Goal: Task Accomplishment & Management: Complete application form

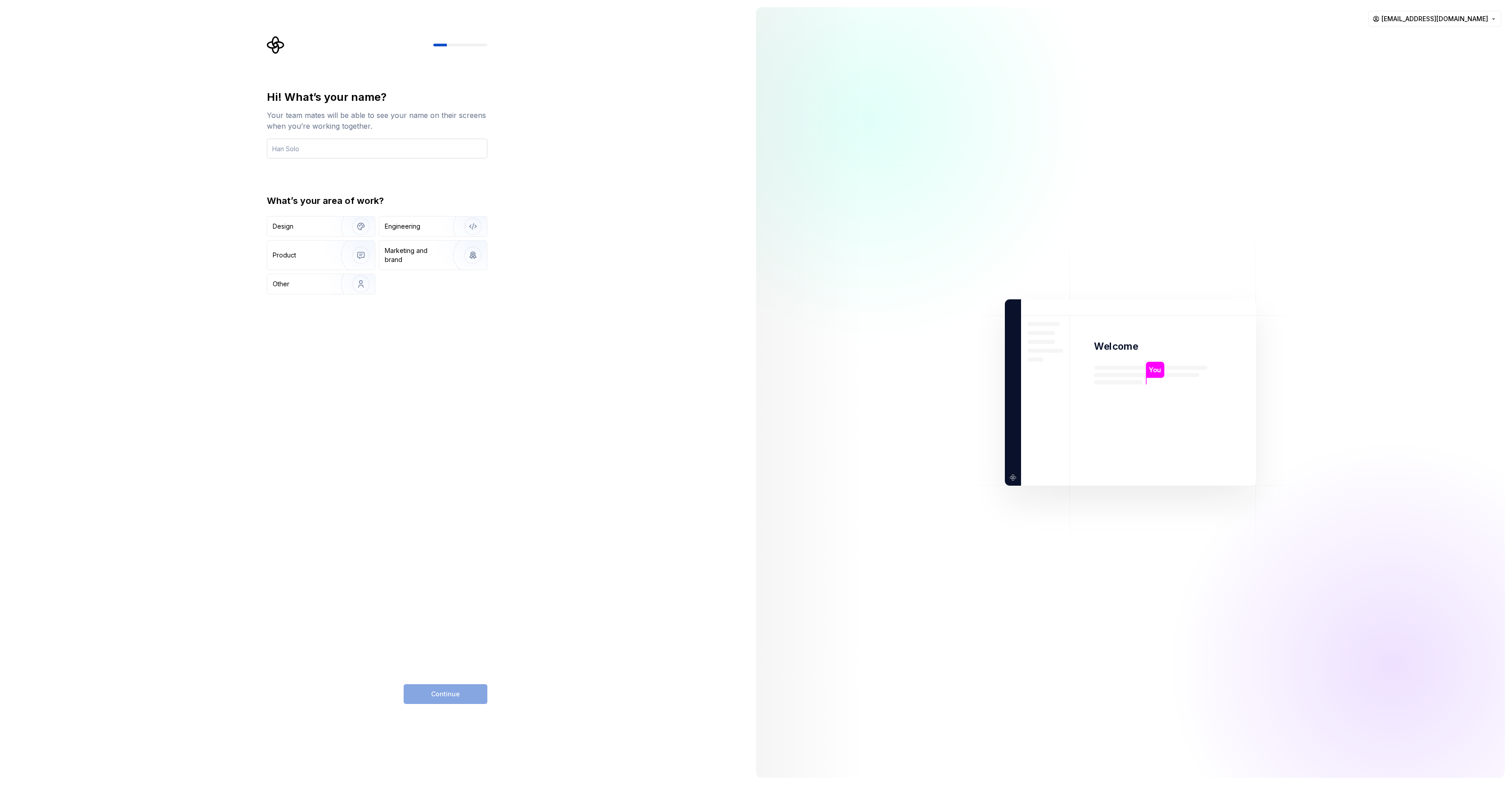
click at [347, 155] on input "text" at bounding box center [377, 149] width 221 height 20
type input "[PERSON_NAME]"
click at [320, 227] on div "Design" at bounding box center [301, 226] width 57 height 9
click at [323, 248] on div "Product" at bounding box center [320, 255] width 107 height 29
click at [321, 231] on div "Design" at bounding box center [301, 226] width 57 height 9
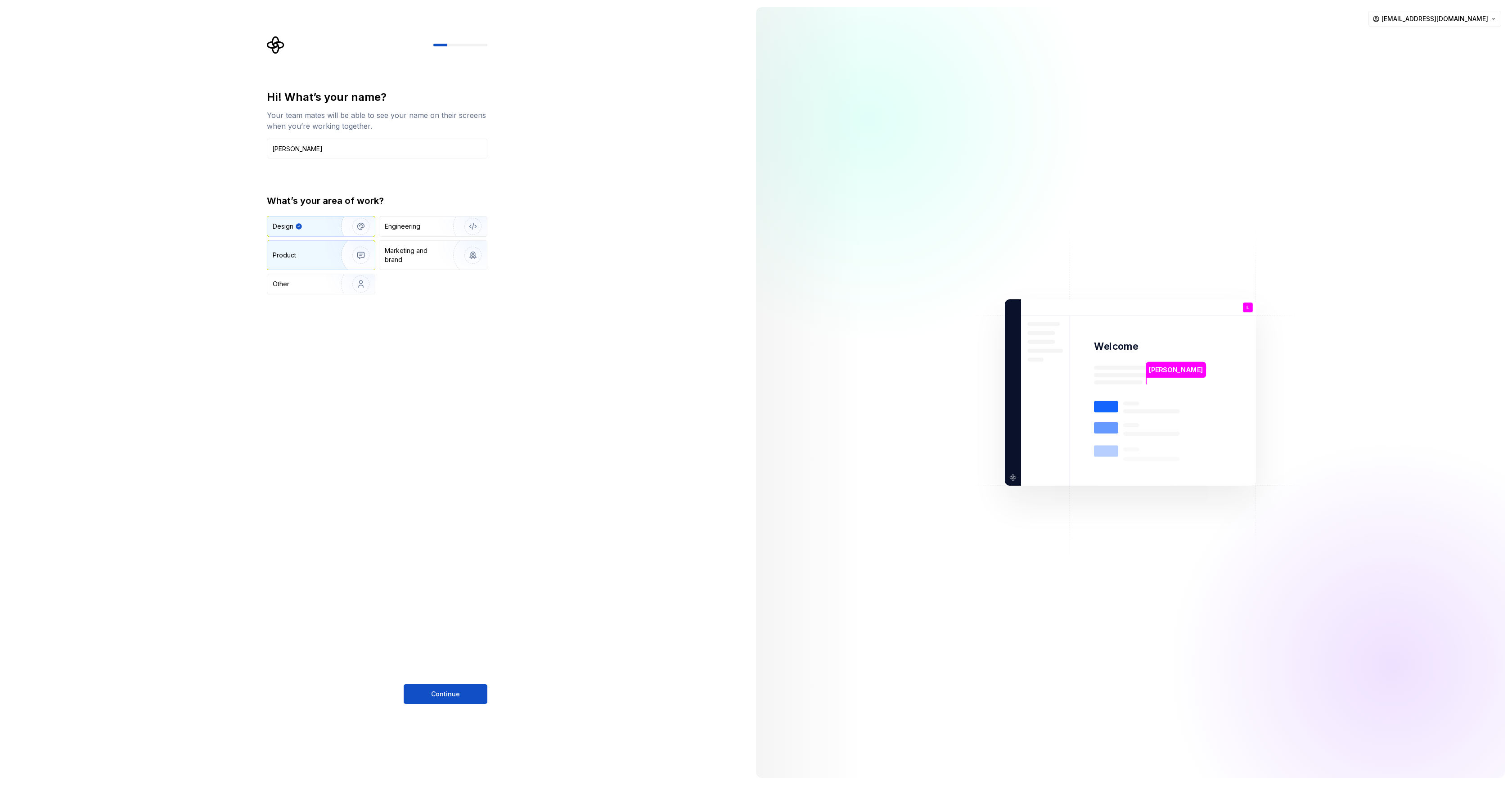
click at [332, 250] on img "button" at bounding box center [355, 255] width 58 height 60
click at [327, 280] on img "button" at bounding box center [355, 284] width 58 height 60
click at [420, 260] on div "Marketing and brand" at bounding box center [416, 255] width 61 height 18
click at [425, 227] on div "Engineering" at bounding box center [421, 226] width 72 height 9
click at [313, 224] on div "Design" at bounding box center [301, 226] width 57 height 9
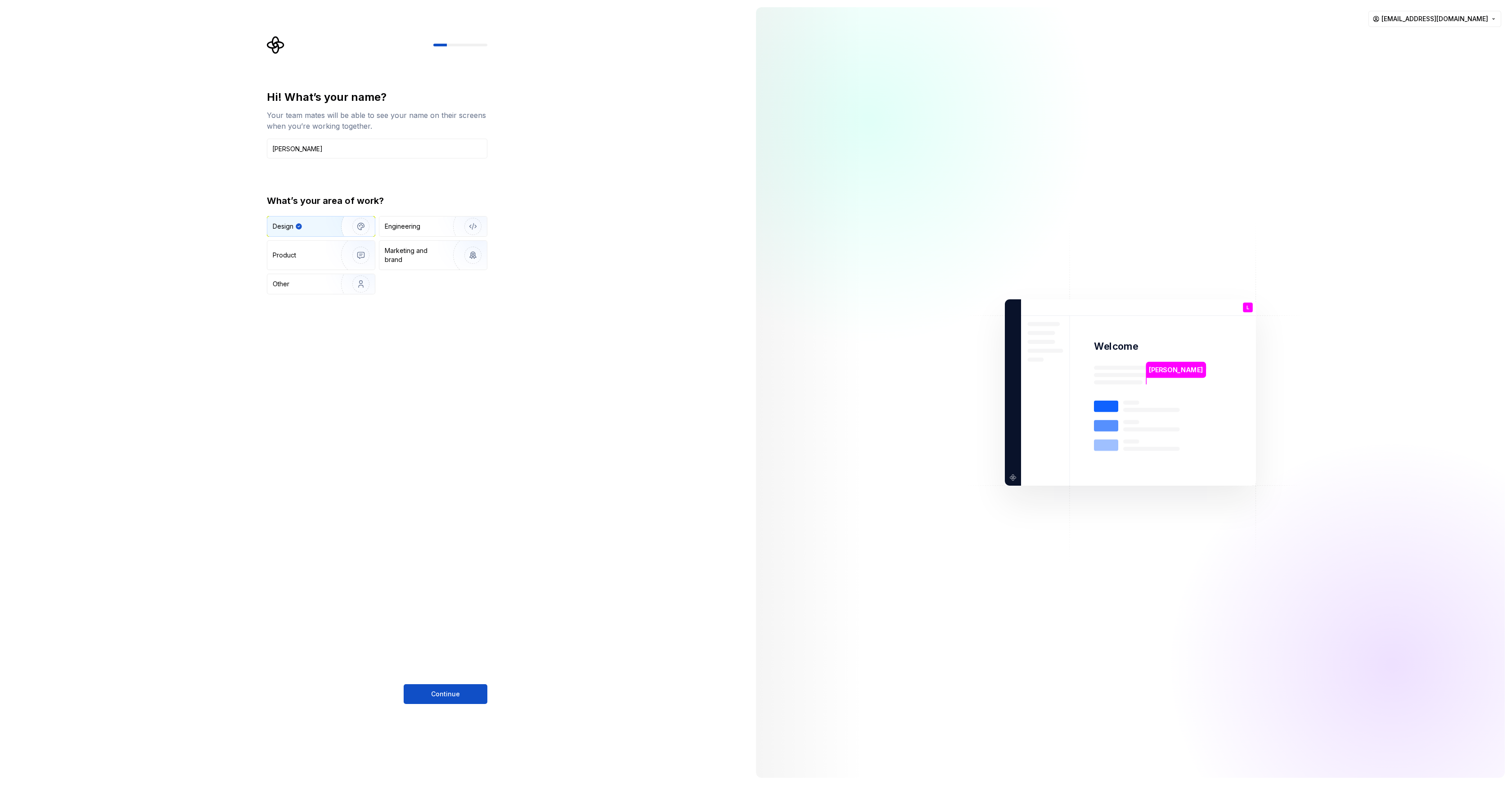
click at [360, 231] on img "button" at bounding box center [355, 226] width 58 height 60
click at [444, 689] on button "Continue" at bounding box center [446, 694] width 84 height 20
type input "Staff Product Designer"
click at [346, 230] on img "button" at bounding box center [353, 237] width 58 height 60
click at [439, 688] on button "Continue" at bounding box center [446, 694] width 84 height 20
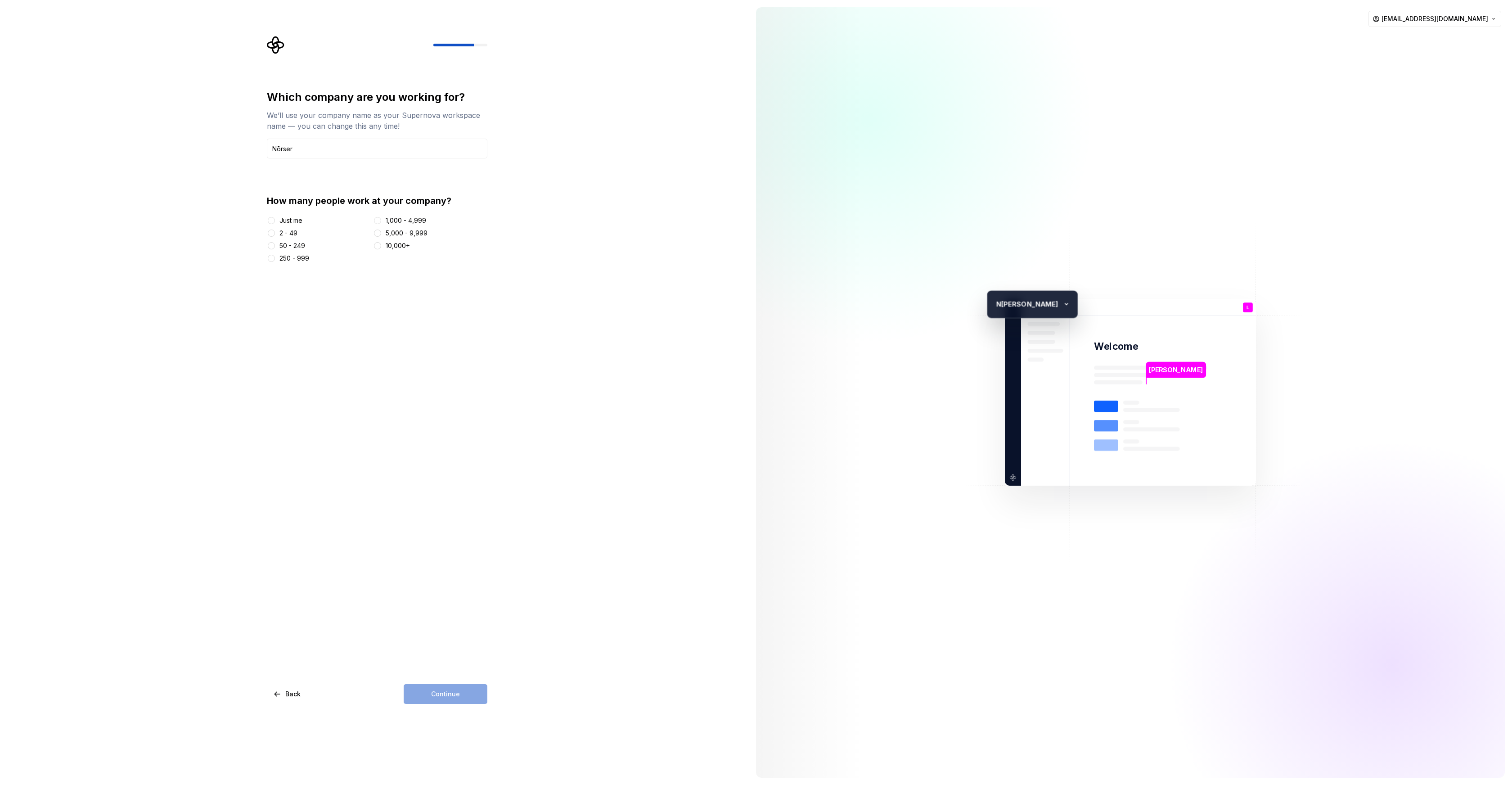
type input "Nōrser"
click at [299, 218] on div "Just me" at bounding box center [291, 220] width 23 height 9
click at [275, 218] on button "Just me" at bounding box center [271, 221] width 7 height 7
click at [273, 233] on button "2 - 49" at bounding box center [271, 233] width 7 height 7
click at [282, 221] on div "Just me" at bounding box center [291, 220] width 23 height 9
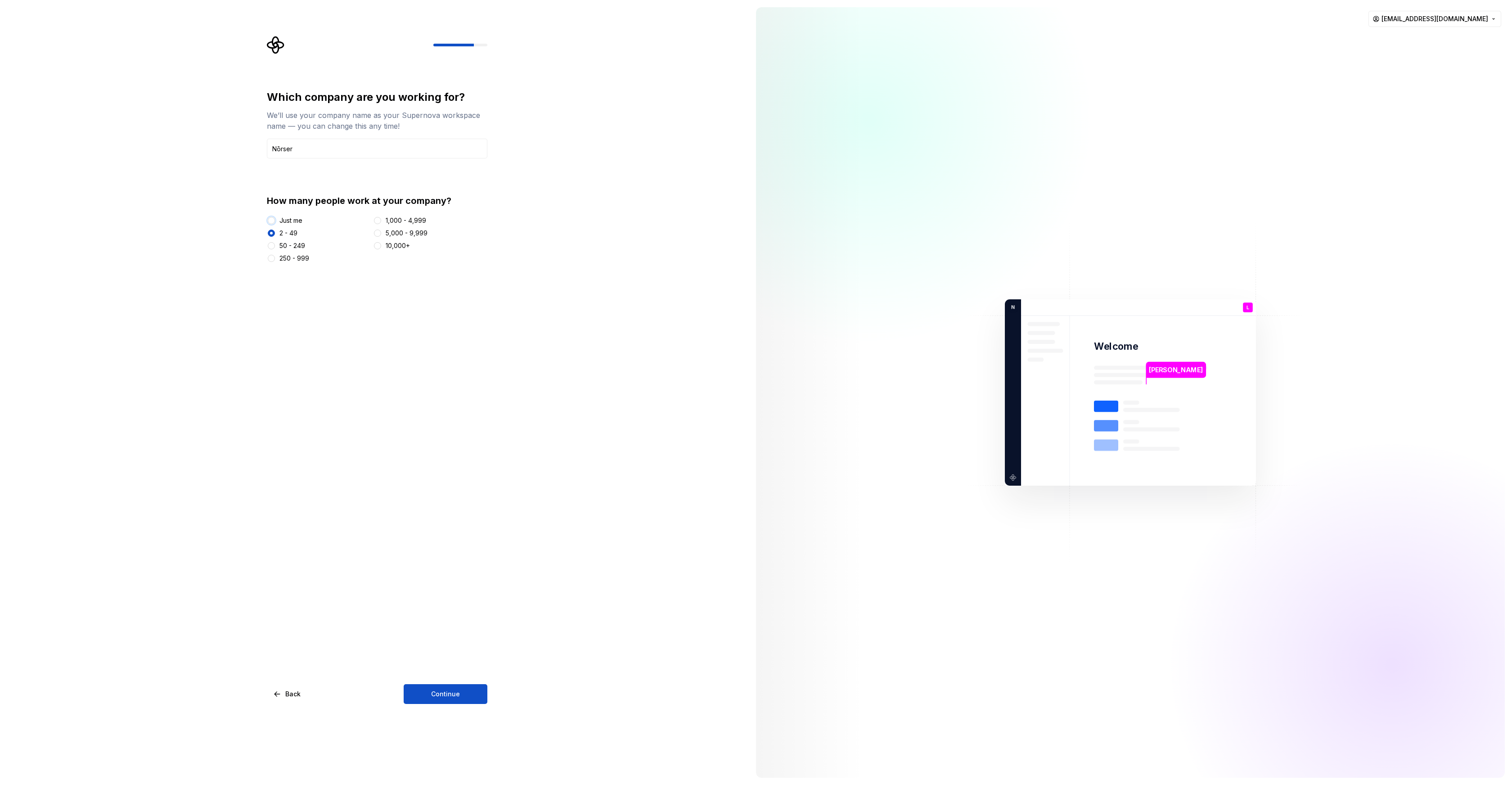
click at [275, 221] on button "Just me" at bounding box center [271, 221] width 7 height 7
click at [457, 697] on span "Continue" at bounding box center [445, 694] width 29 height 9
type input "Nordic DS"
click at [306, 287] on img "button" at bounding box center [293, 258] width 53 height 60
click at [441, 692] on span "Open Supernova" at bounding box center [446, 694] width 53 height 9
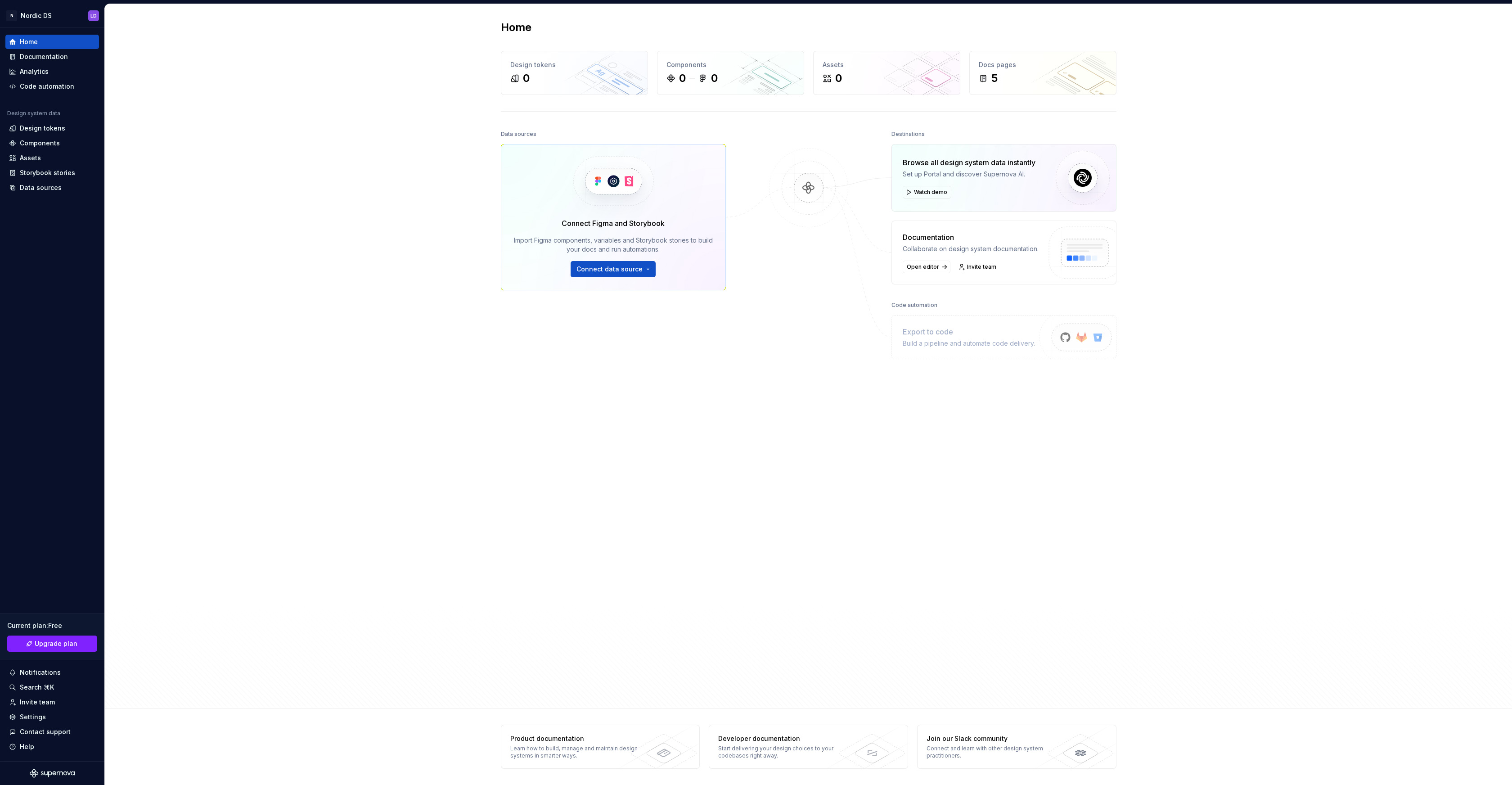
click at [361, 598] on div "Home Design tokens 0 Components 0 0 Assets 0 Docs pages 5 Data sources Connect …" at bounding box center [808, 356] width 1407 height 705
click at [436, 167] on div "Home Design tokens 0 Components 0 0 Assets 0 Docs pages 5 Data sources Connect …" at bounding box center [808, 356] width 1407 height 705
click at [354, 193] on div "Home Design tokens 0 Components 0 0 Assets 0 Docs pages 5 Data sources Connect …" at bounding box center [808, 356] width 1407 height 705
click at [381, 157] on div "Home Design tokens 0 Components 0 0 Assets 0 Docs pages 5 Data sources Connect …" at bounding box center [808, 356] width 1407 height 705
